Goal: Transaction & Acquisition: Download file/media

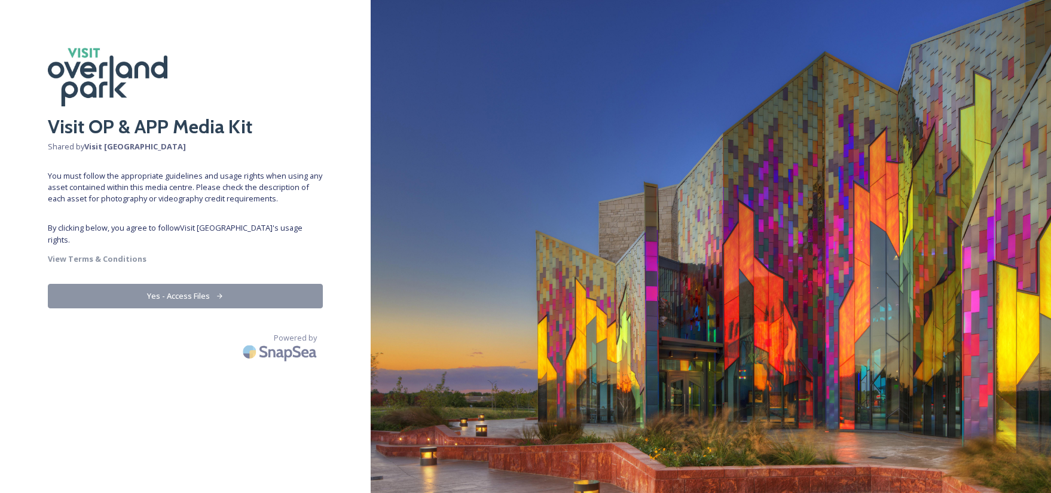
click at [178, 289] on button "Yes - Access Files" at bounding box center [185, 296] width 275 height 25
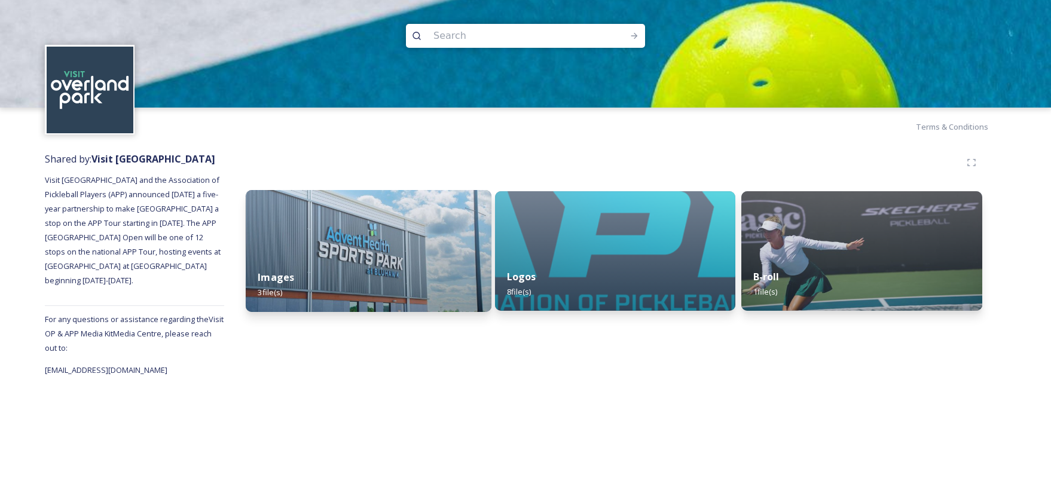
click at [362, 233] on img at bounding box center [369, 251] width 246 height 122
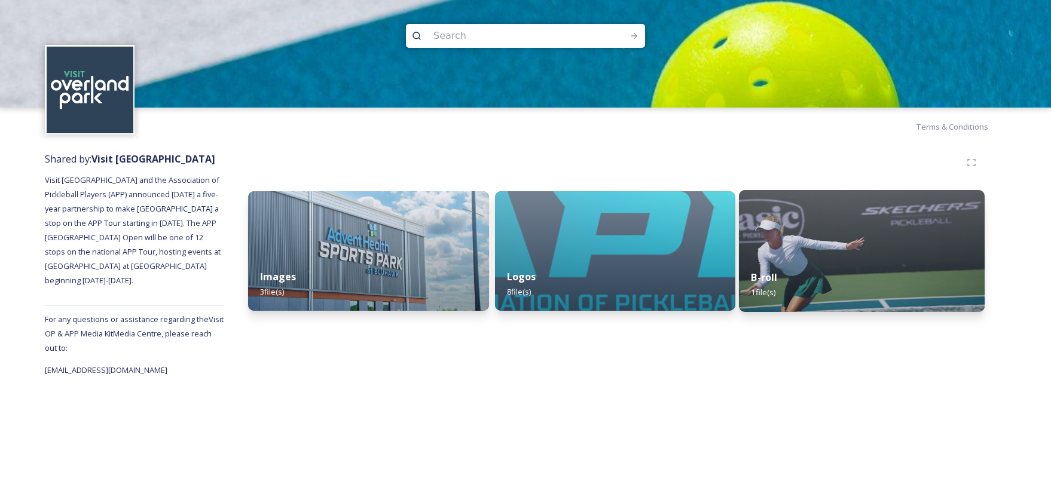
click at [833, 242] on img at bounding box center [862, 251] width 246 height 122
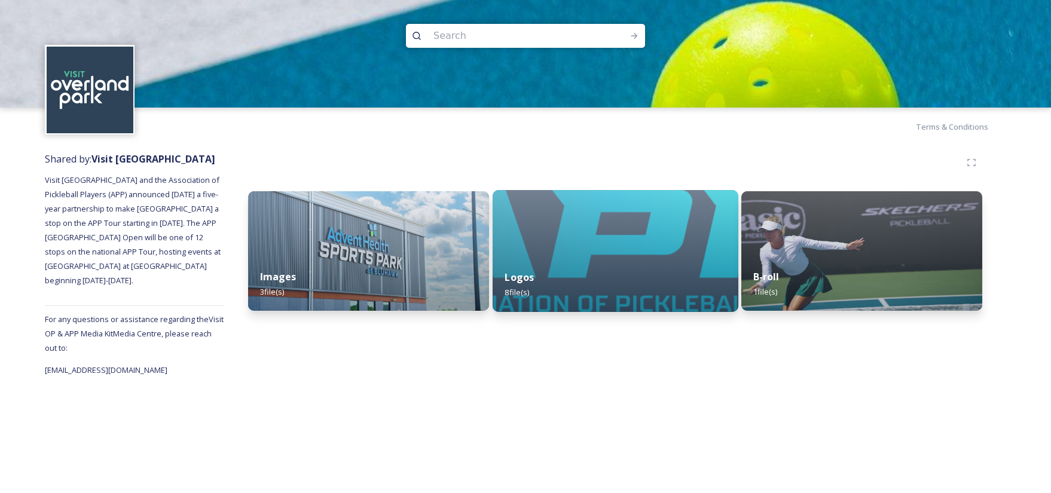
click at [599, 268] on div "Logos 8 file(s)" at bounding box center [616, 285] width 246 height 54
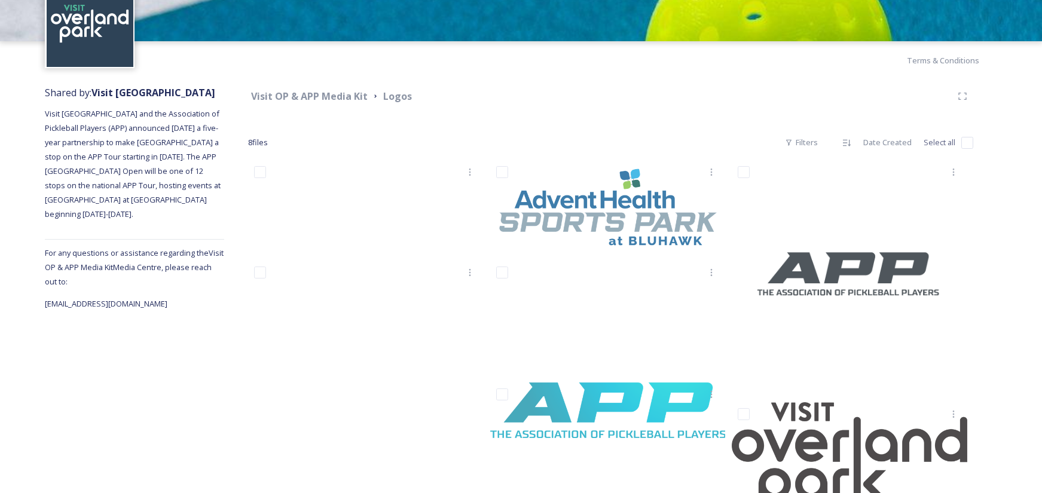
scroll to position [218, 0]
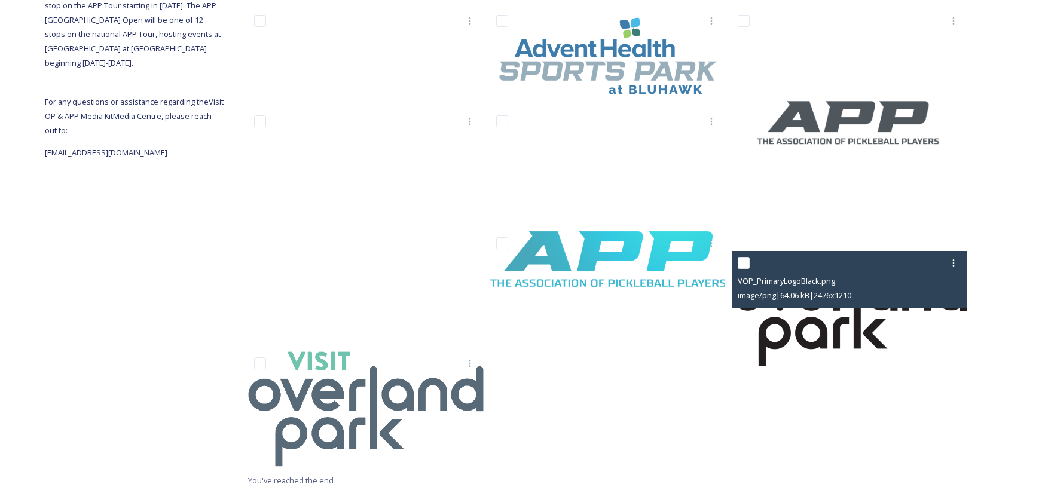
click at [838, 334] on img at bounding box center [850, 308] width 236 height 115
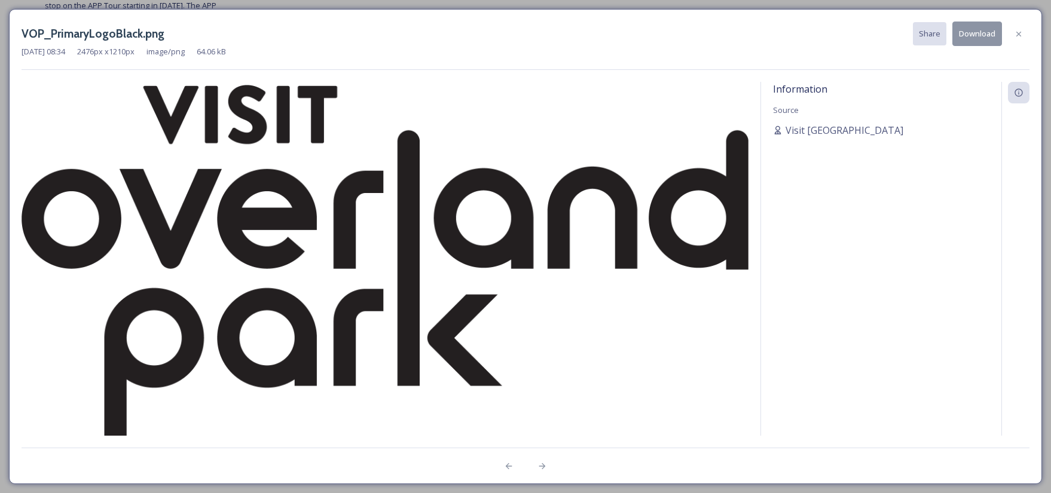
click at [982, 35] on button "Download" at bounding box center [978, 34] width 50 height 25
click at [475, 9] on div "VOP_PrimaryLogoBlack.png Share Download Aug 21 2025 08:34 2476 px x 1210 px ima…" at bounding box center [525, 246] width 1033 height 475
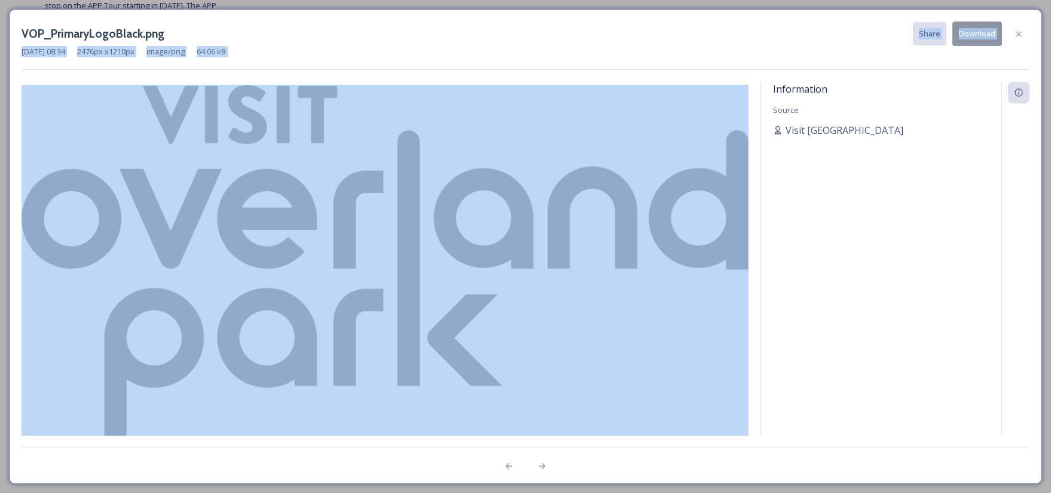
drag, startPoint x: 474, startPoint y: 38, endPoint x: 538, endPoint y: 160, distance: 138.0
click at [527, 271] on div "VOP_PrimaryLogoBlack.png Share Download Aug 21 2025 08:34 2476 px x 1210 px ima…" at bounding box center [525, 246] width 1033 height 475
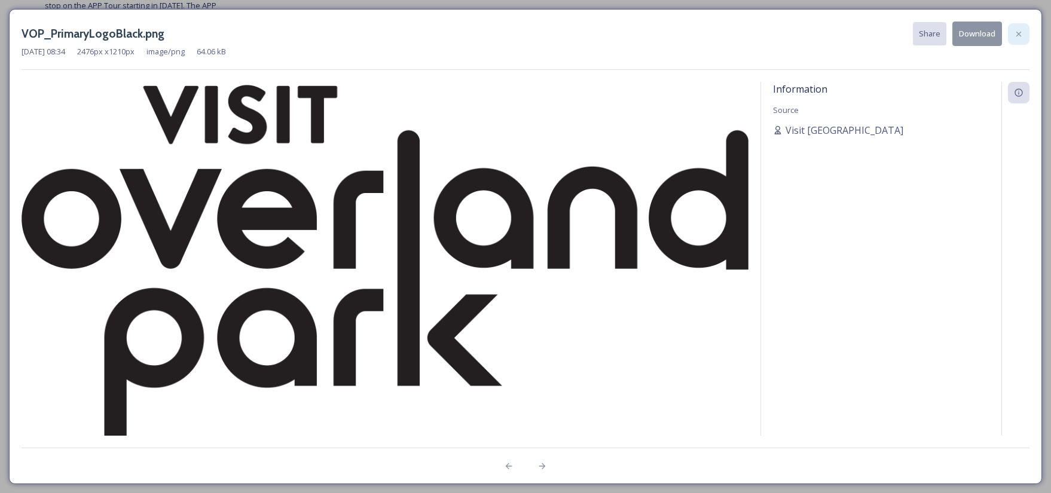
click at [1017, 33] on icon at bounding box center [1019, 34] width 10 height 10
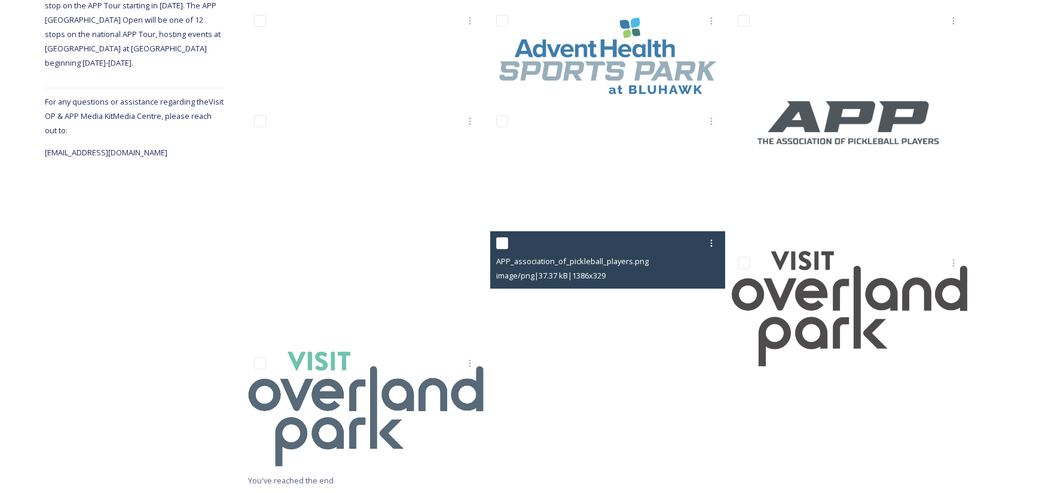
click at [606, 274] on span "image/png | 37.37 kB | 1386 x 329" at bounding box center [550, 275] width 109 height 11
click at [639, 245] on div at bounding box center [609, 244] width 227 height 22
click at [630, 248] on div at bounding box center [609, 244] width 227 height 22
click at [663, 282] on div "image/png | 37.37 kB | 1386 x 329" at bounding box center [609, 276] width 227 height 14
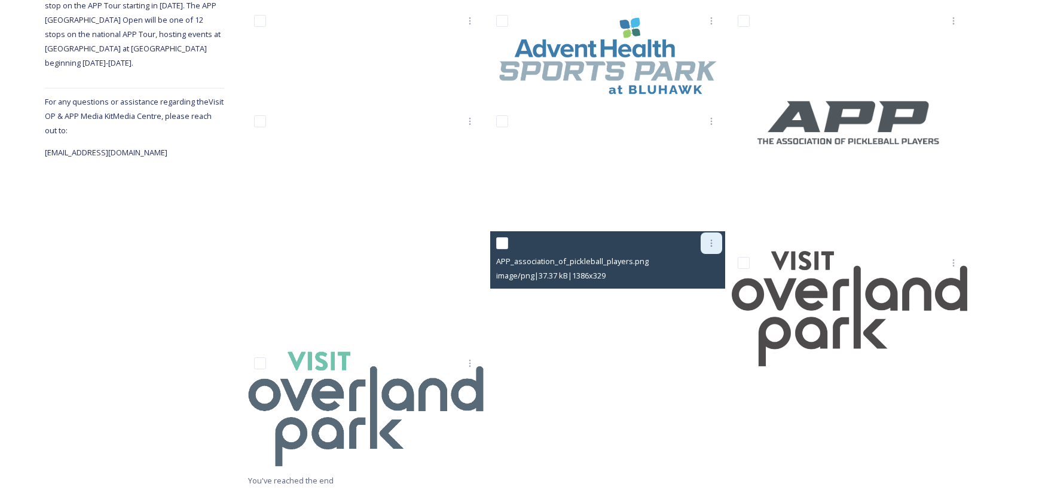
click at [715, 243] on icon at bounding box center [712, 244] width 10 height 10
click at [695, 289] on span "Download" at bounding box center [697, 292] width 36 height 11
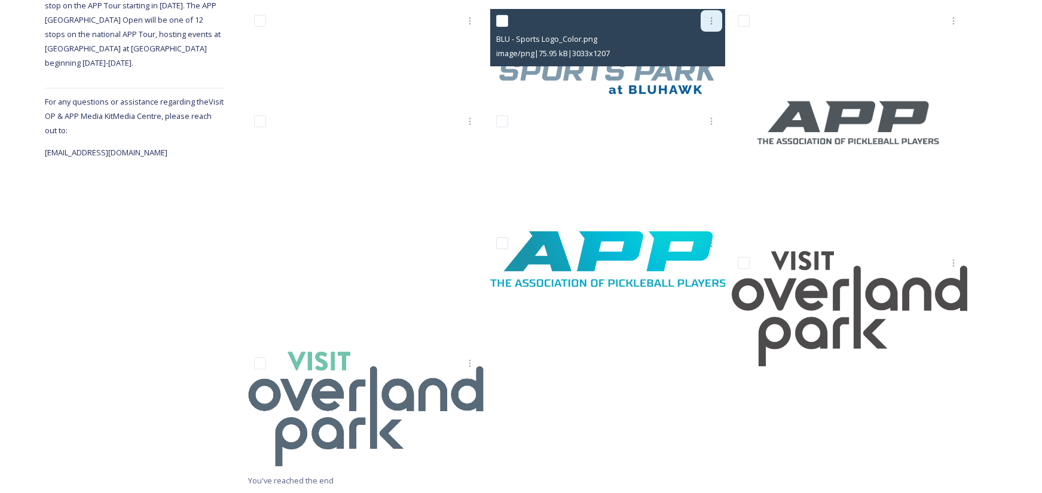
click at [712, 20] on icon at bounding box center [712, 20] width 2 height 7
click at [713, 73] on span "Download" at bounding box center [697, 70] width 36 height 11
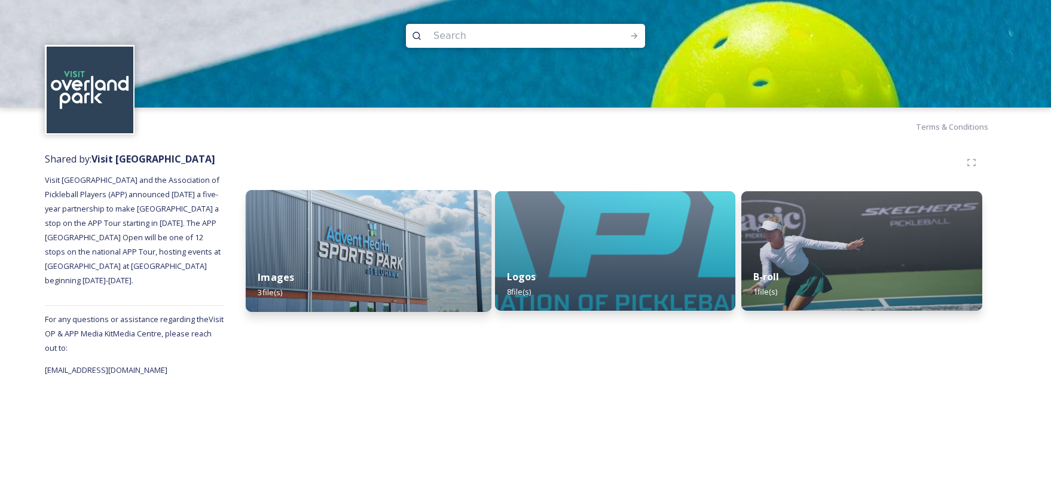
click at [355, 248] on img at bounding box center [369, 251] width 246 height 122
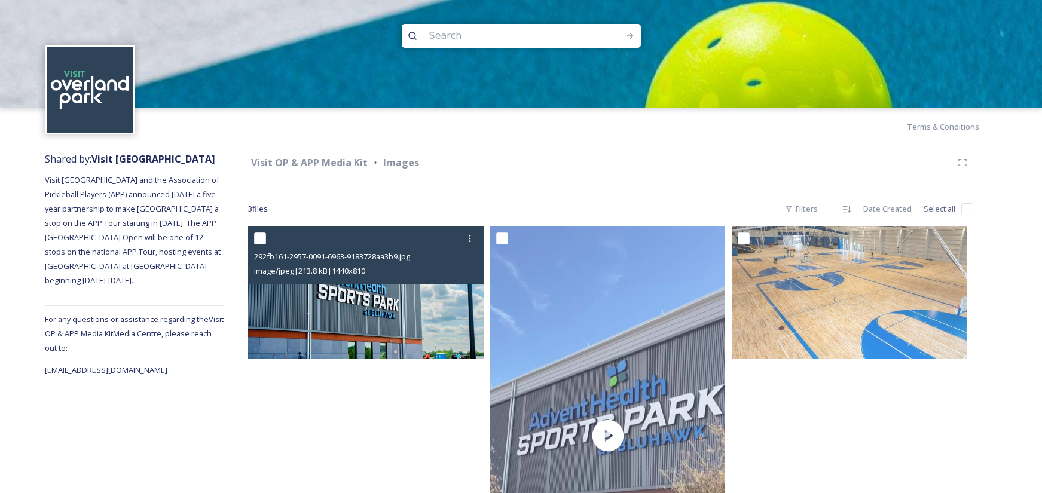
click at [431, 270] on div "image/jpeg | 213.8 kB | 1440 x 810" at bounding box center [367, 271] width 227 height 14
click at [478, 233] on div at bounding box center [470, 239] width 22 height 22
click at [456, 284] on span "Download" at bounding box center [456, 287] width 36 height 11
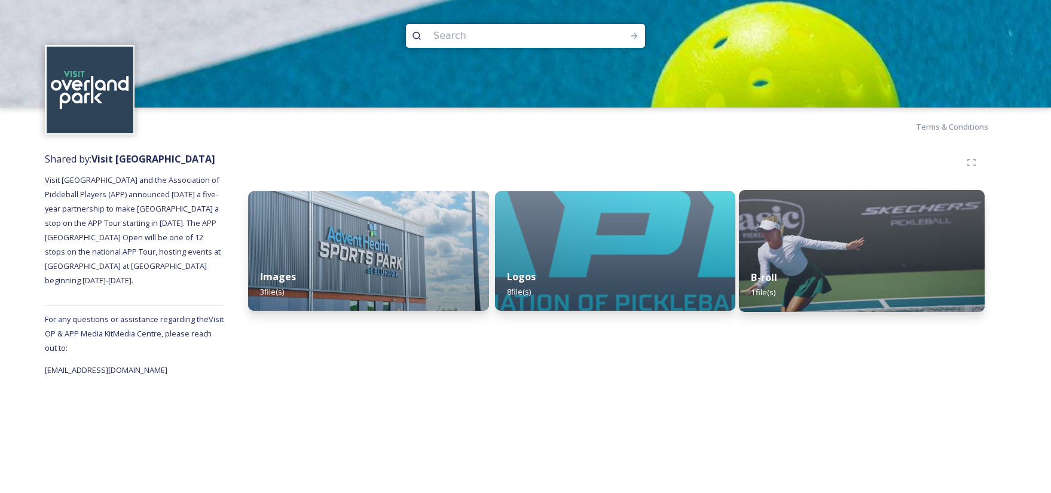
click at [887, 276] on div "B-roll 1 file(s)" at bounding box center [862, 285] width 246 height 54
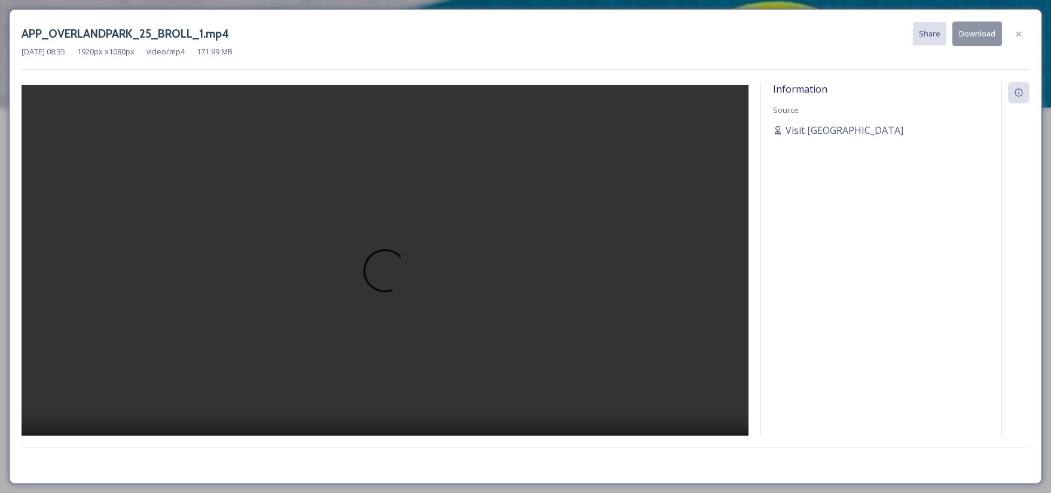
click at [625, 294] on video at bounding box center [385, 278] width 727 height 386
click at [1014, 33] on icon at bounding box center [1019, 34] width 10 height 10
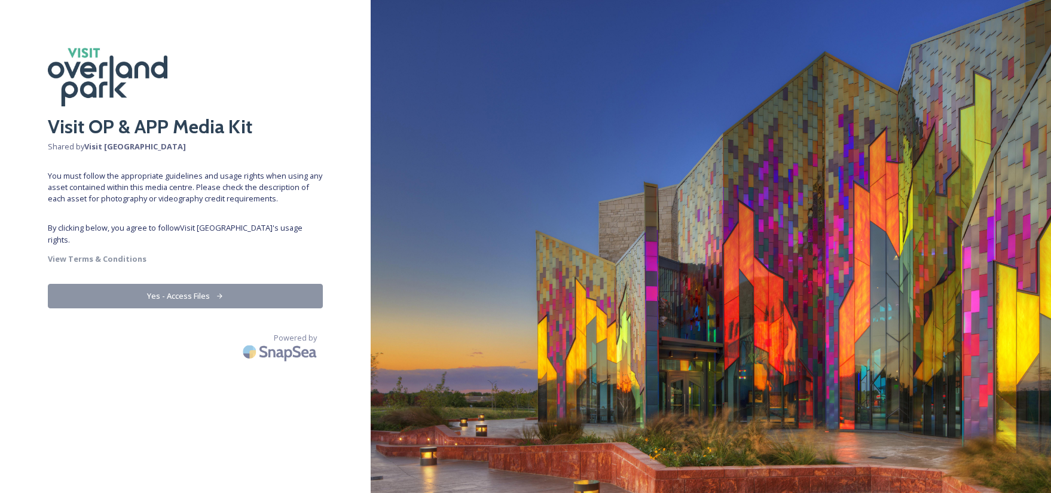
click at [218, 294] on icon at bounding box center [219, 296] width 5 height 5
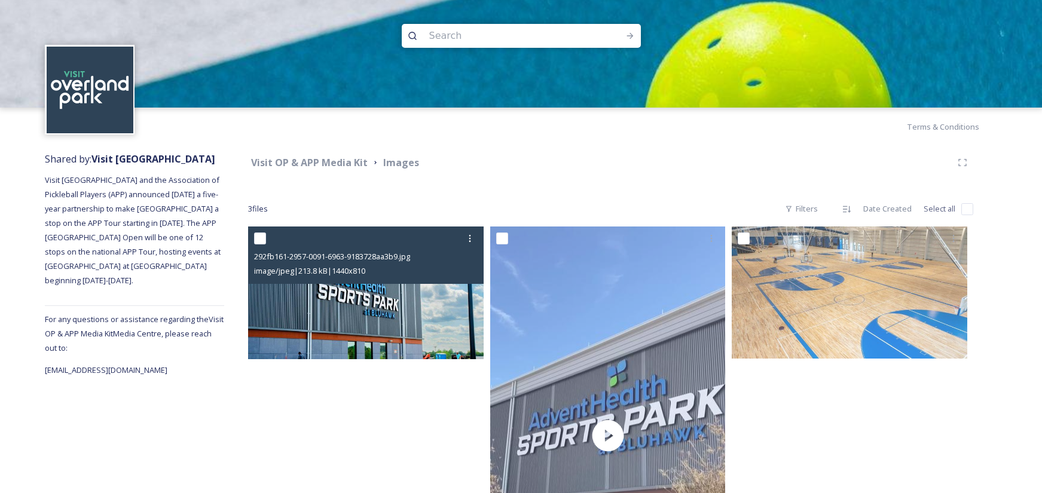
click at [356, 288] on img at bounding box center [366, 293] width 236 height 133
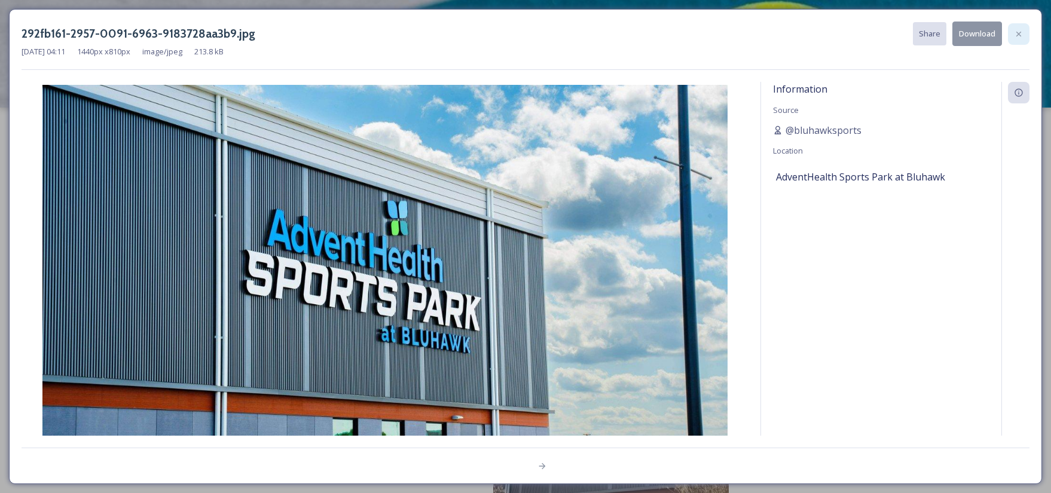
click at [1015, 30] on icon at bounding box center [1019, 34] width 10 height 10
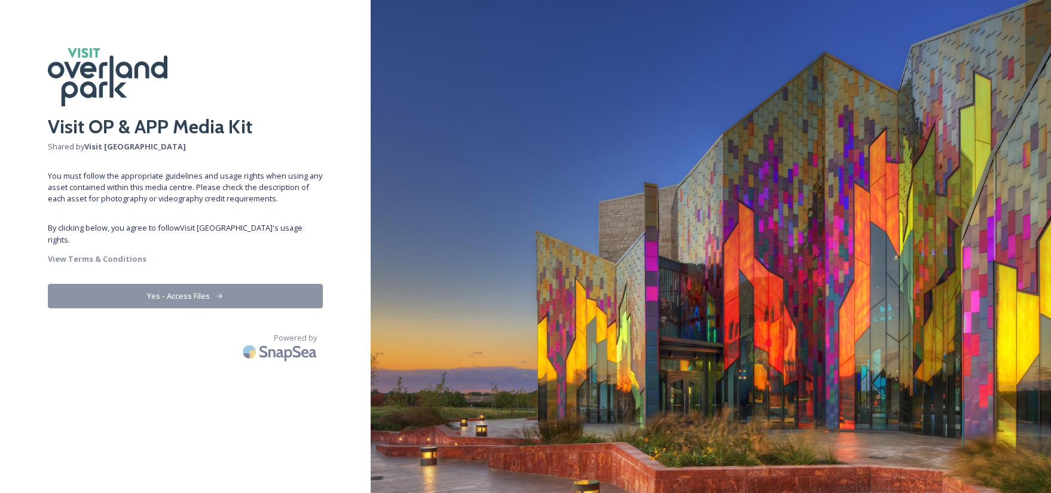
click at [211, 285] on button "Yes - Access Files" at bounding box center [185, 296] width 275 height 25
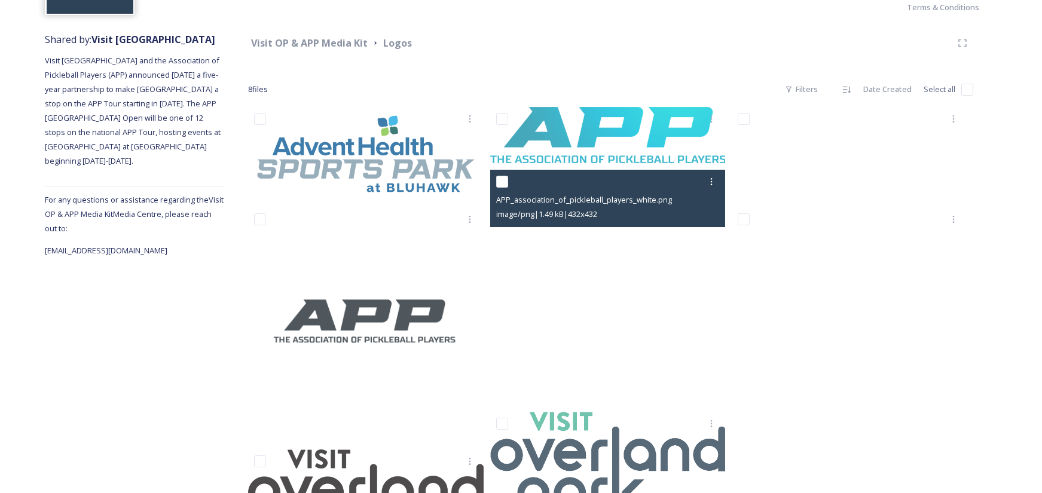
scroll to position [217, 0]
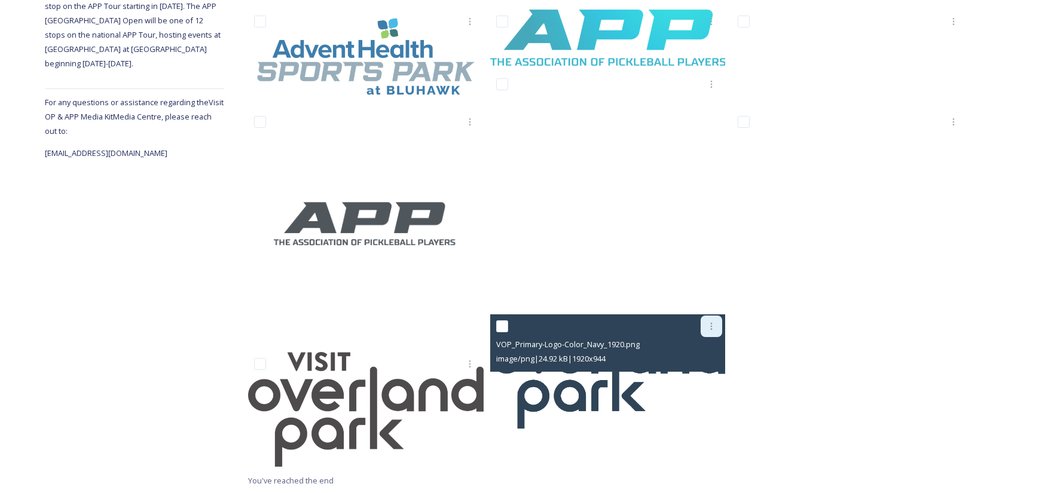
click at [710, 330] on icon at bounding box center [712, 327] width 10 height 10
click at [700, 378] on span "Download" at bounding box center [697, 375] width 36 height 11
